Goal: Task Accomplishment & Management: Use online tool/utility

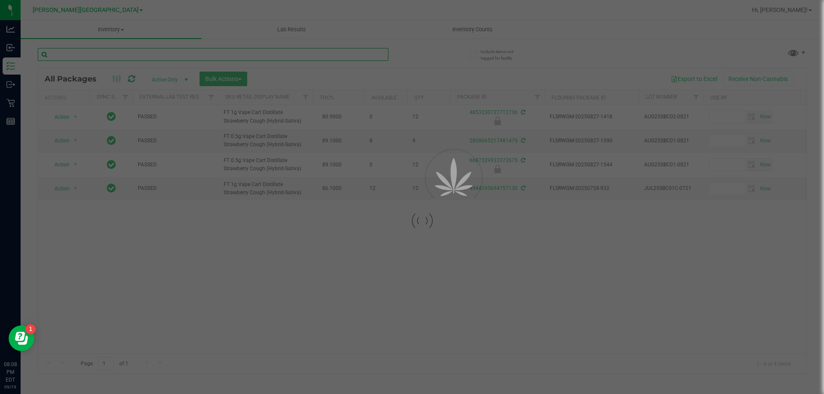
click at [353, 55] on input "text" at bounding box center [213, 54] width 351 height 13
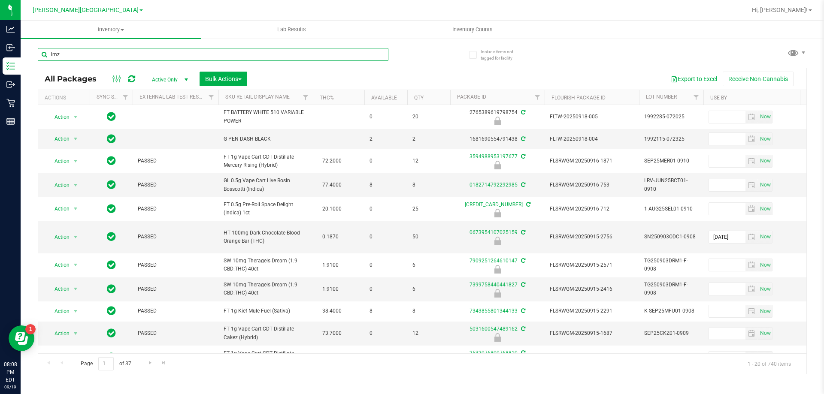
type input "lmz"
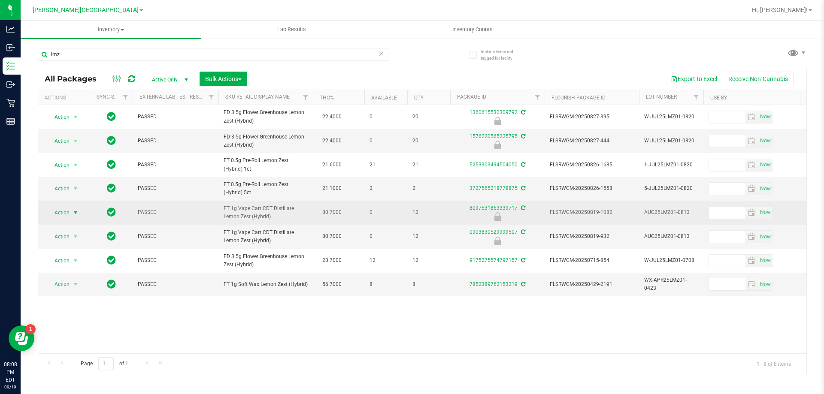
click at [75, 216] on span "select" at bounding box center [75, 212] width 7 height 7
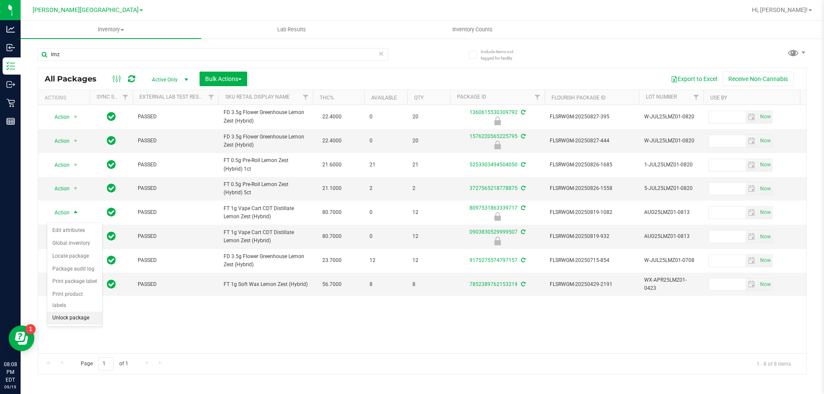
click at [65, 312] on li "Unlock package" at bounding box center [74, 318] width 55 height 13
